Goal: Information Seeking & Learning: Learn about a topic

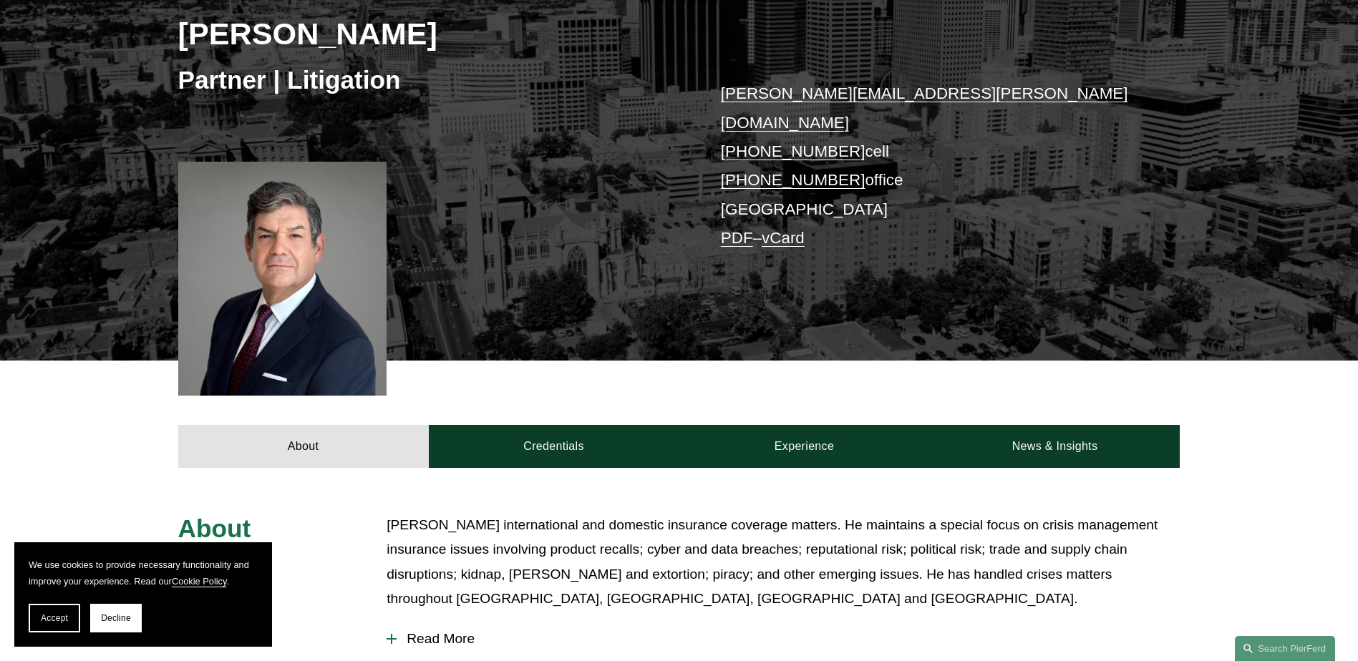
scroll to position [286, 0]
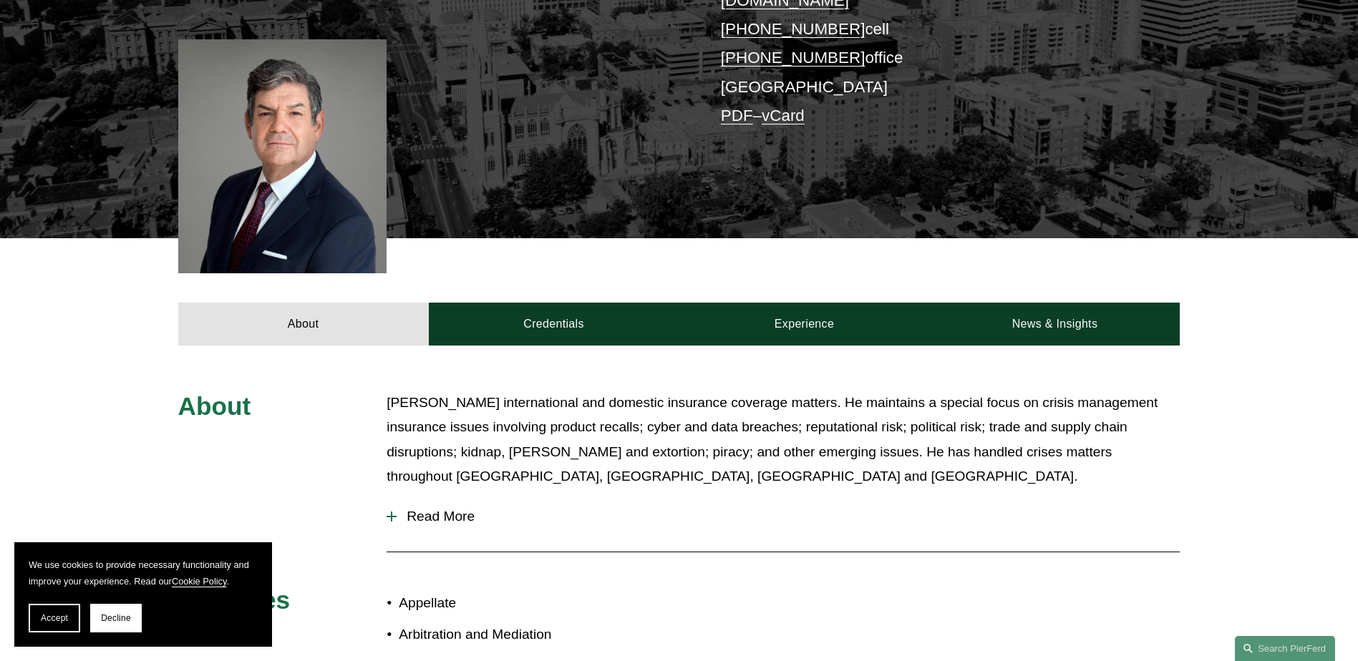
click at [737, 412] on p "Joe handles international and domestic insurance coverage matters. He maintains…" at bounding box center [782, 440] width 793 height 99
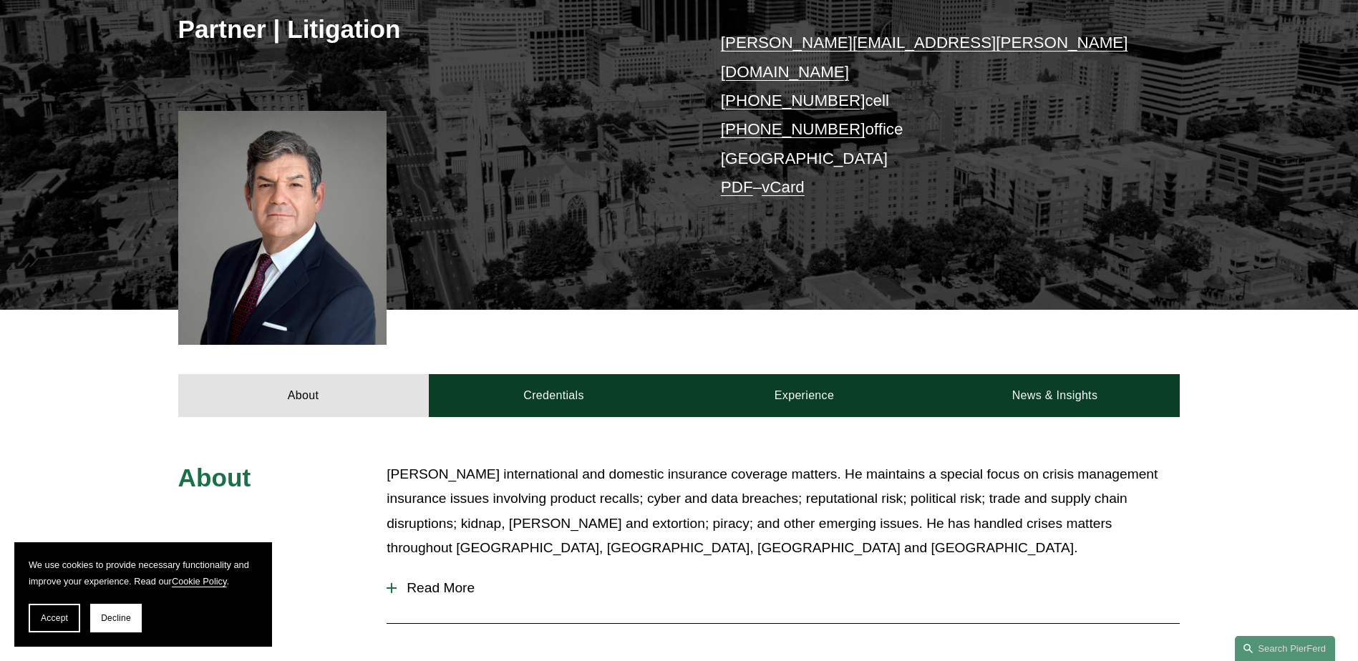
scroll to position [72, 0]
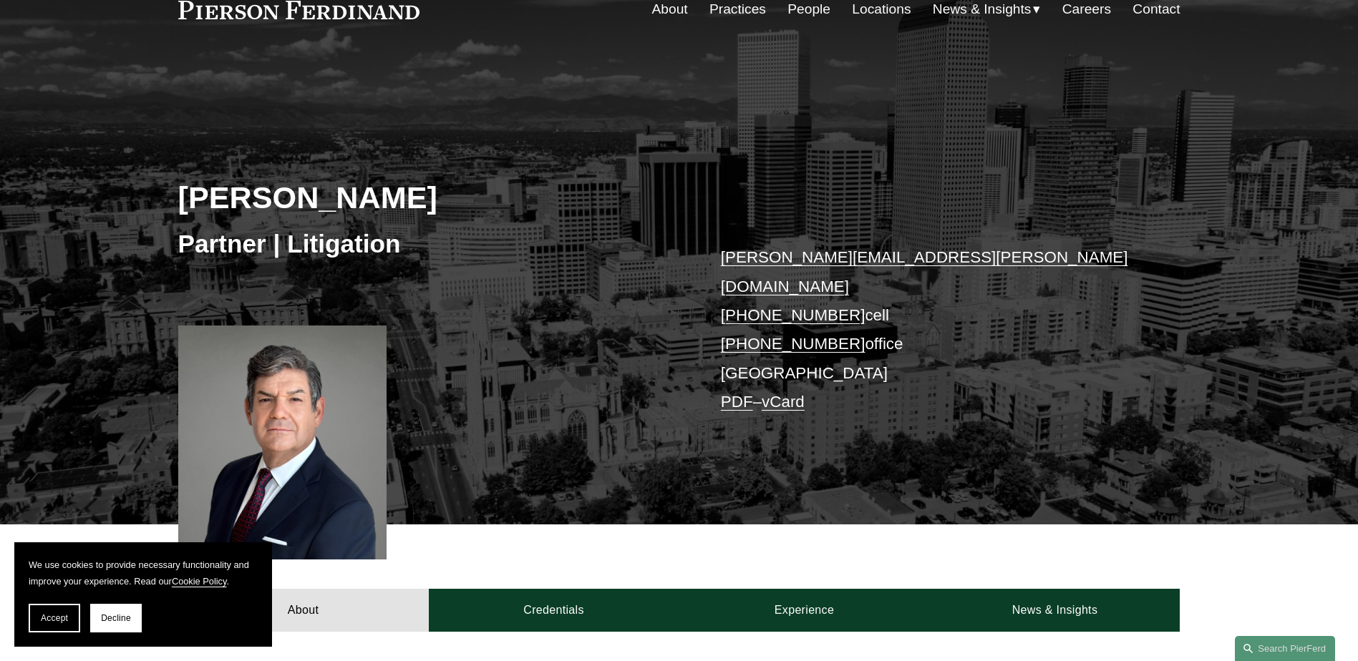
click at [1135, 465] on div "Joseph F. Bermudez Partner | Litigation joseph.bermudez@pierferd.com +1.303.547…" at bounding box center [679, 309] width 1358 height 432
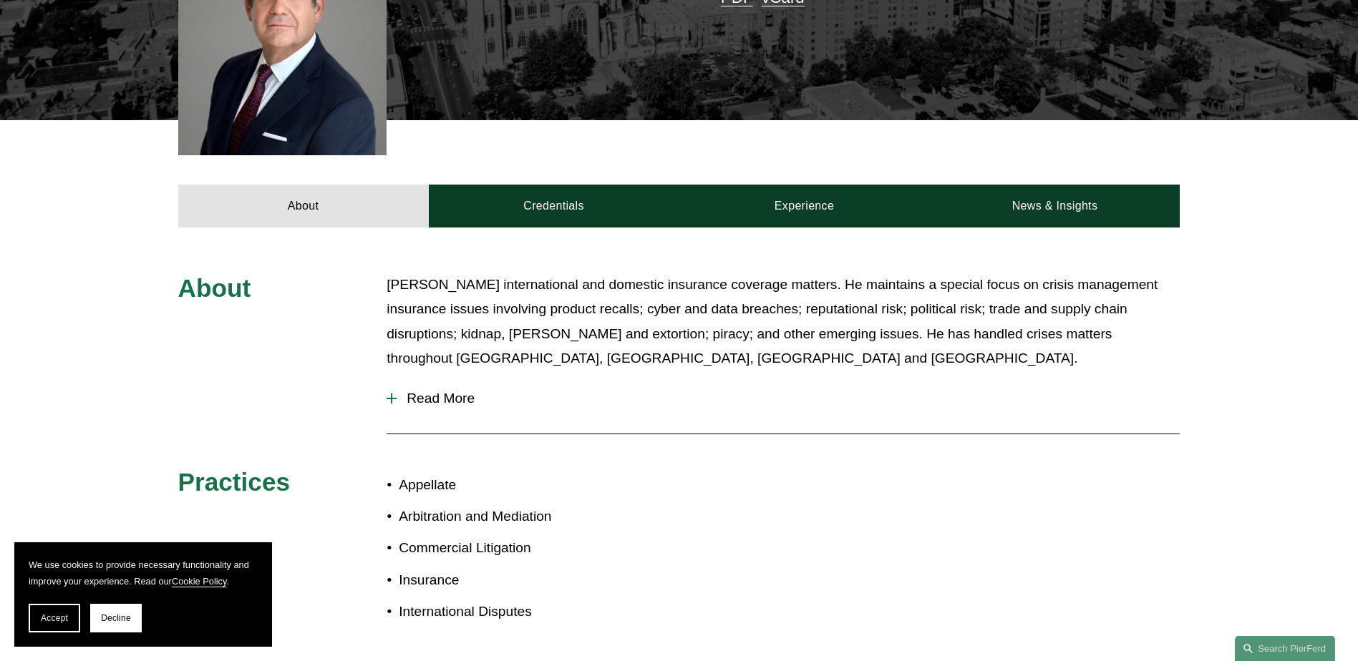
scroll to position [501, 0]
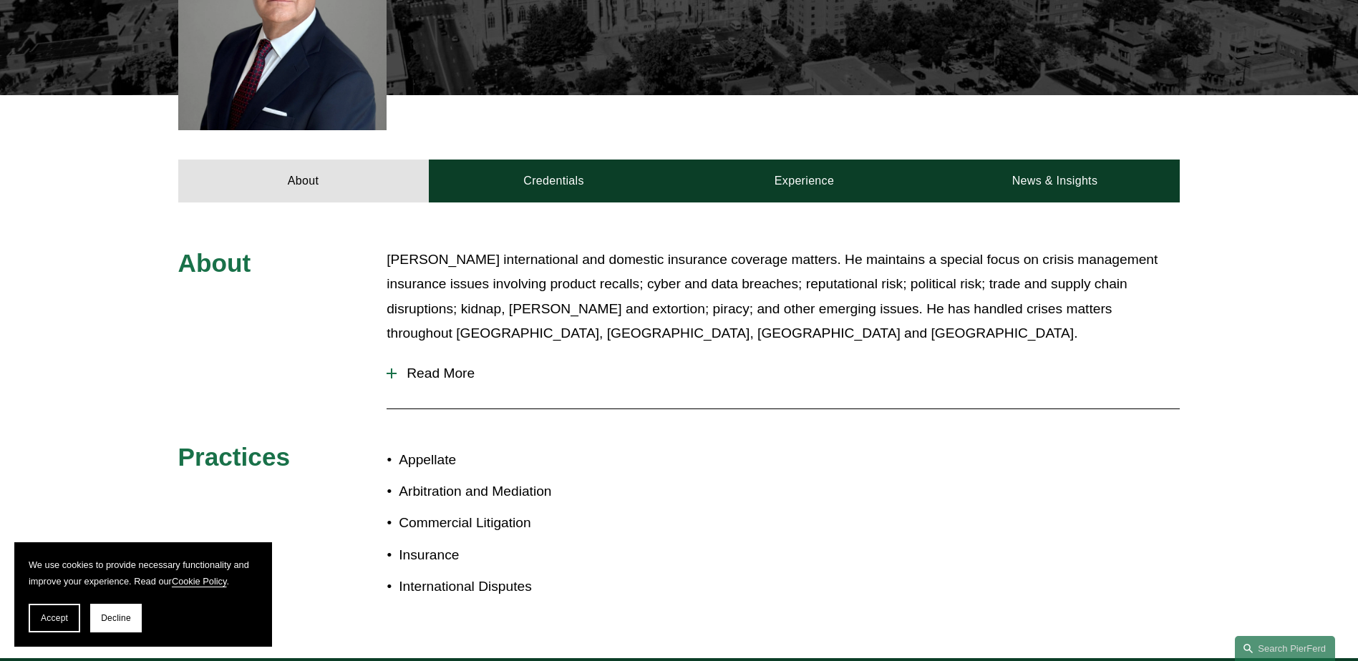
click at [392, 369] on div at bounding box center [391, 374] width 1 height 10
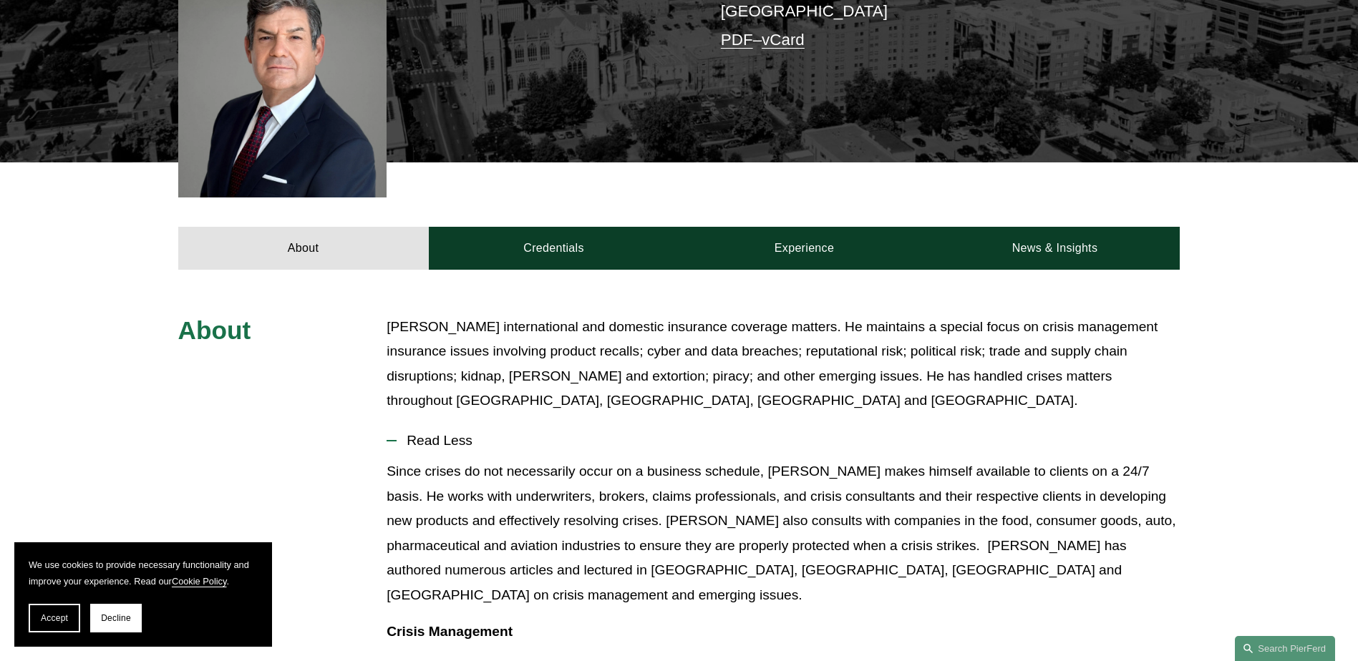
scroll to position [429, 0]
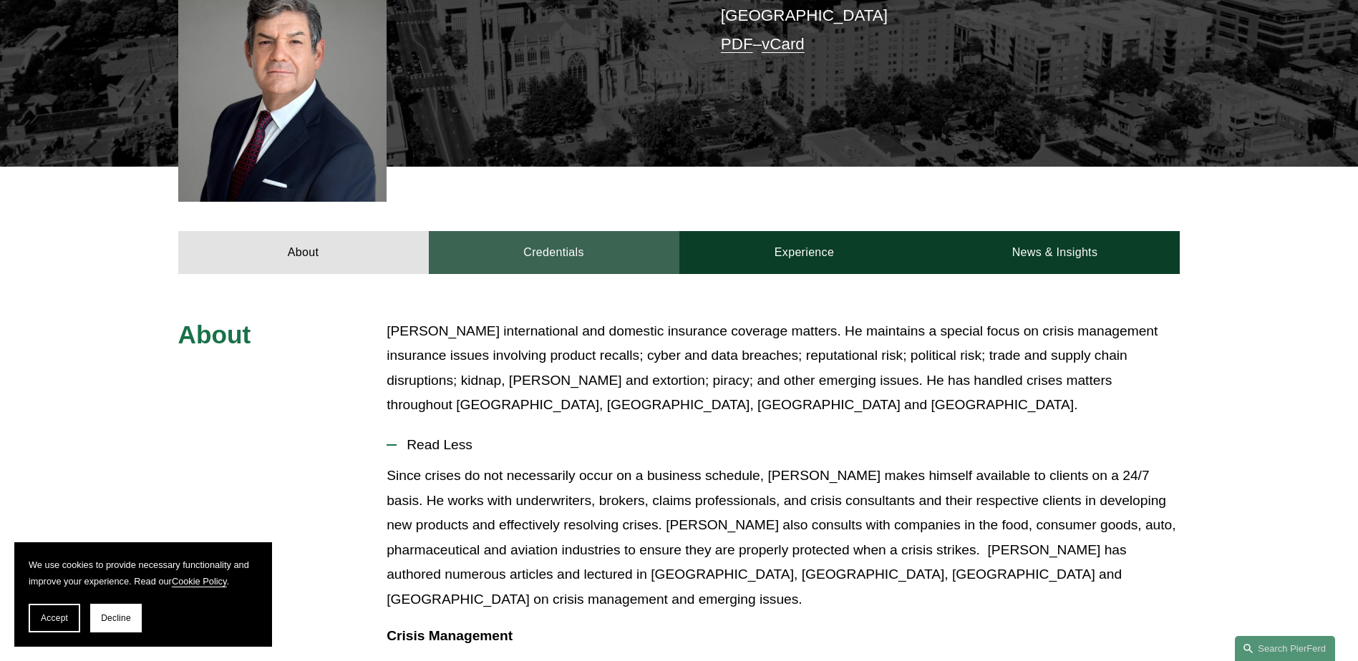
click at [615, 244] on link "Credentials" at bounding box center [554, 252] width 251 height 43
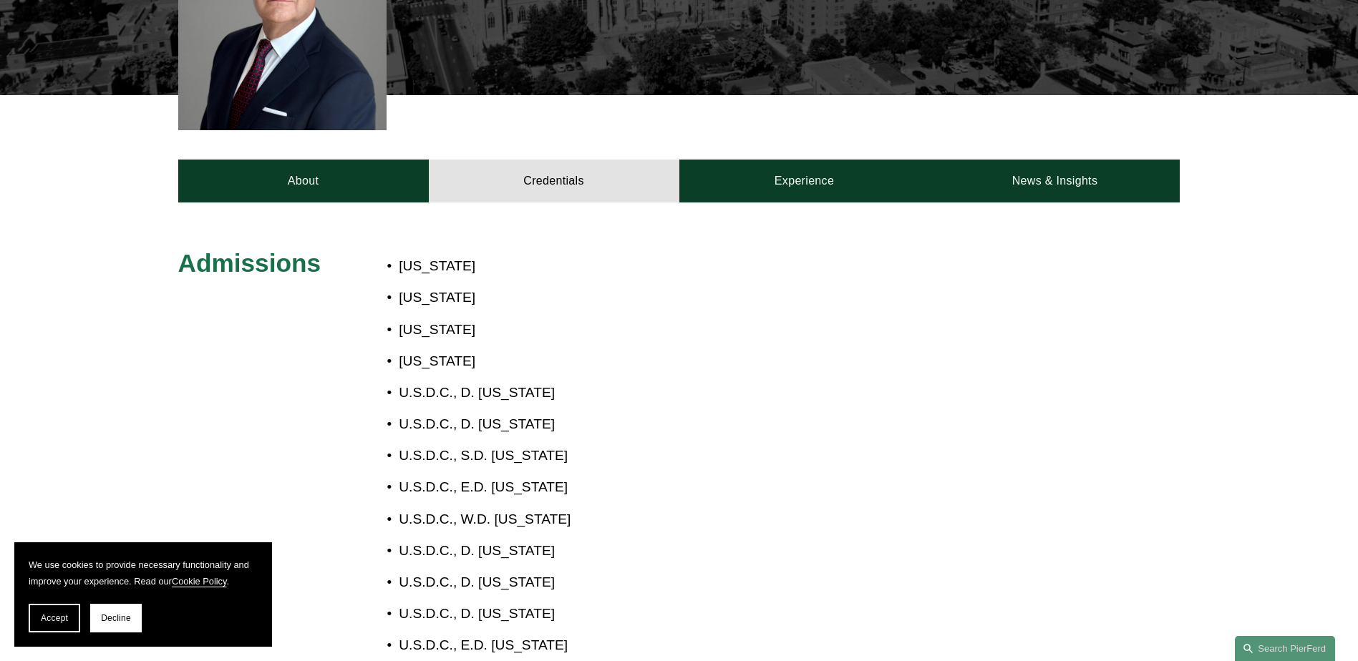
scroll to position [286, 0]
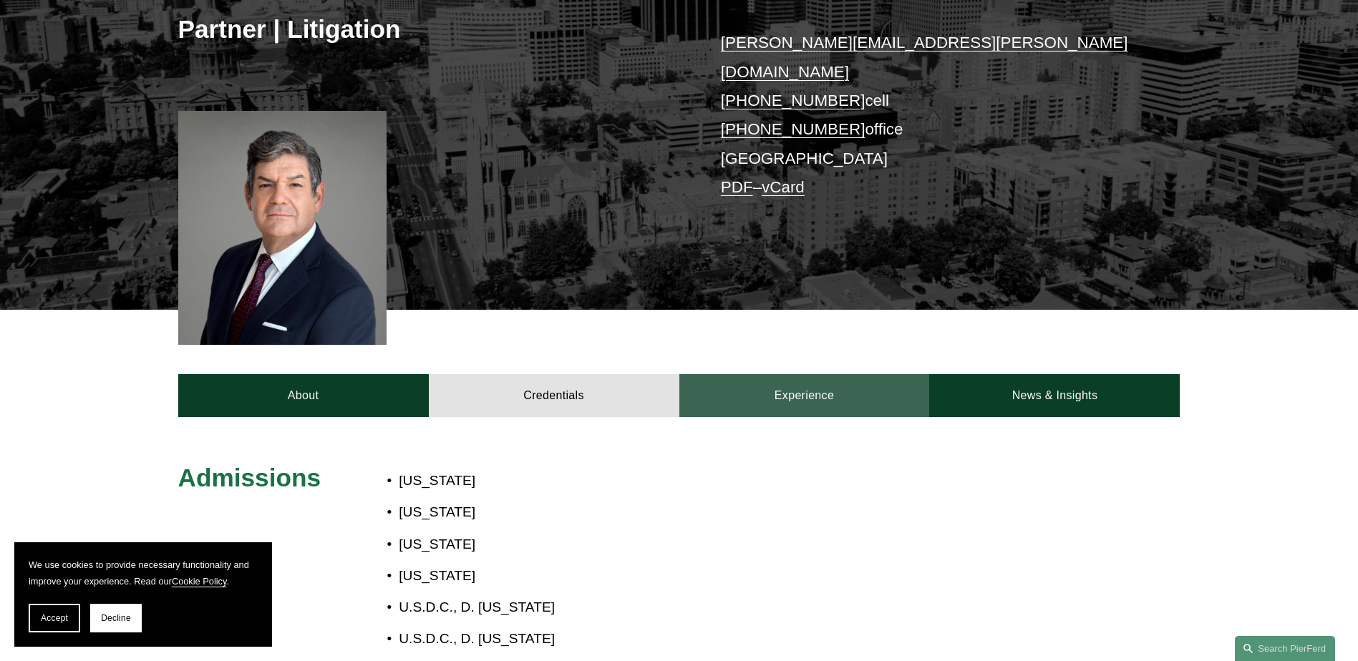
click at [799, 374] on link "Experience" at bounding box center [804, 395] width 251 height 43
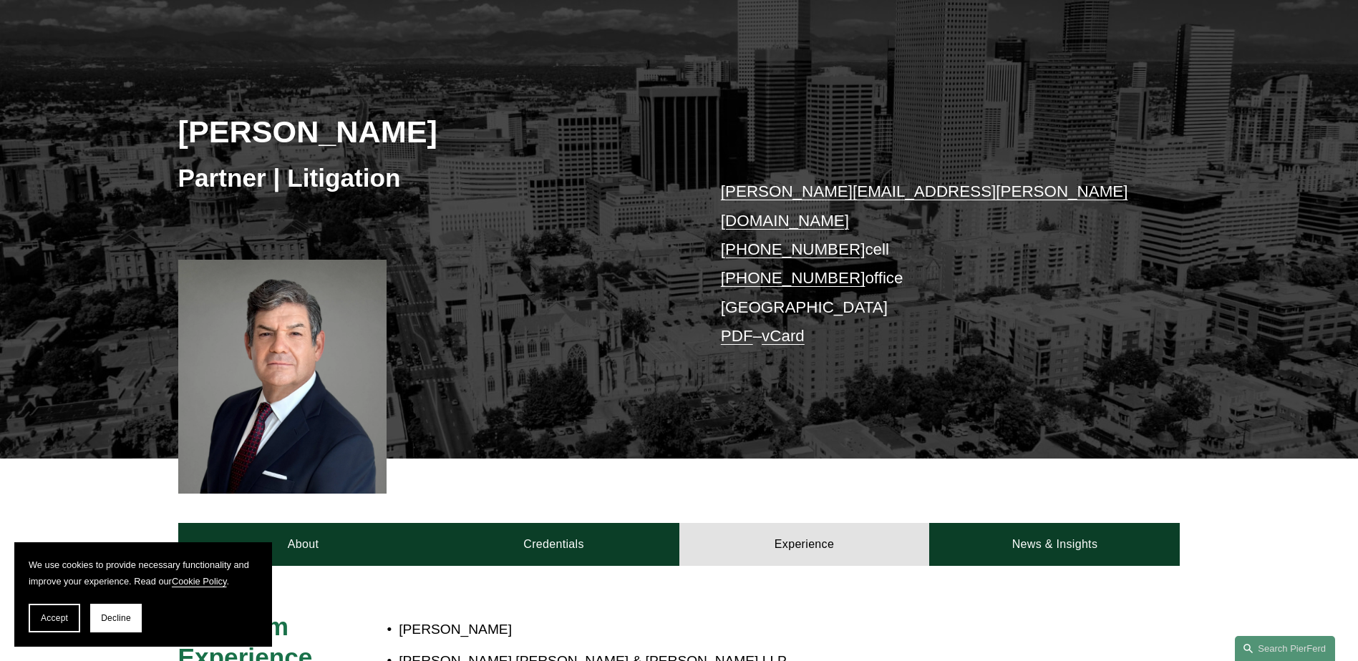
scroll to position [0, 0]
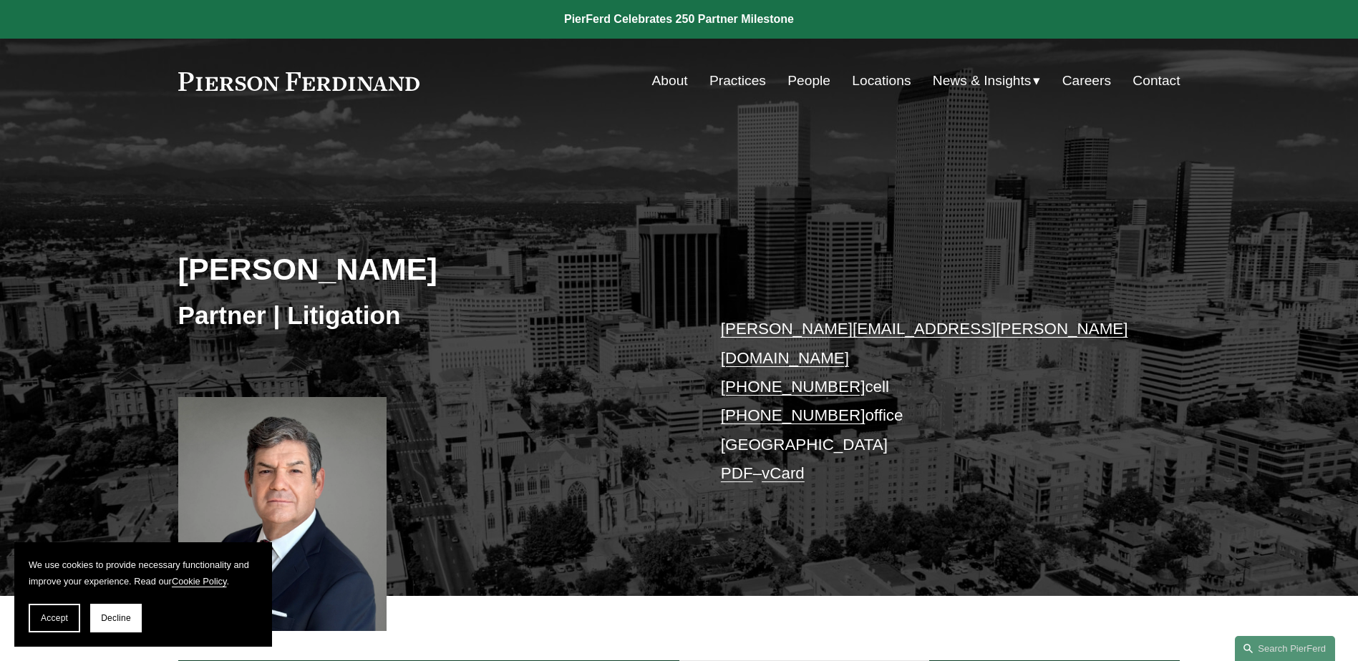
click at [807, 81] on link "People" at bounding box center [808, 80] width 43 height 27
